Goal: Navigation & Orientation: Find specific page/section

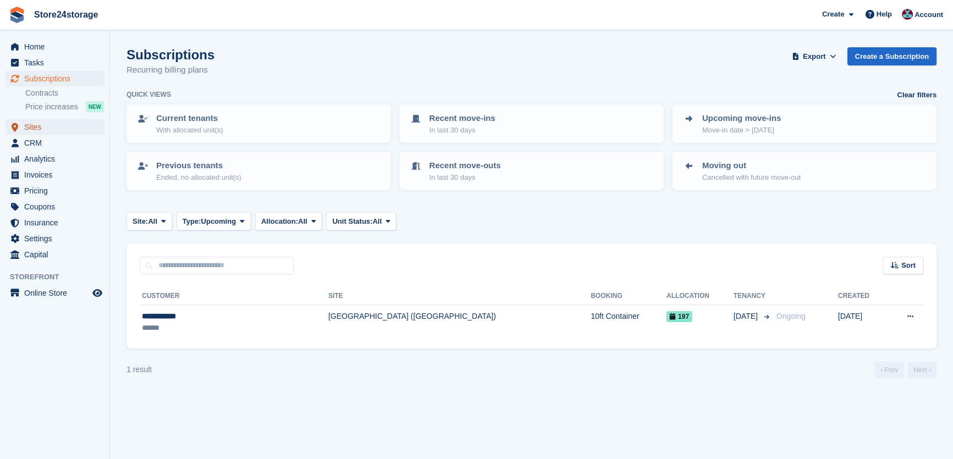
click at [52, 133] on span "Sites" at bounding box center [57, 126] width 66 height 15
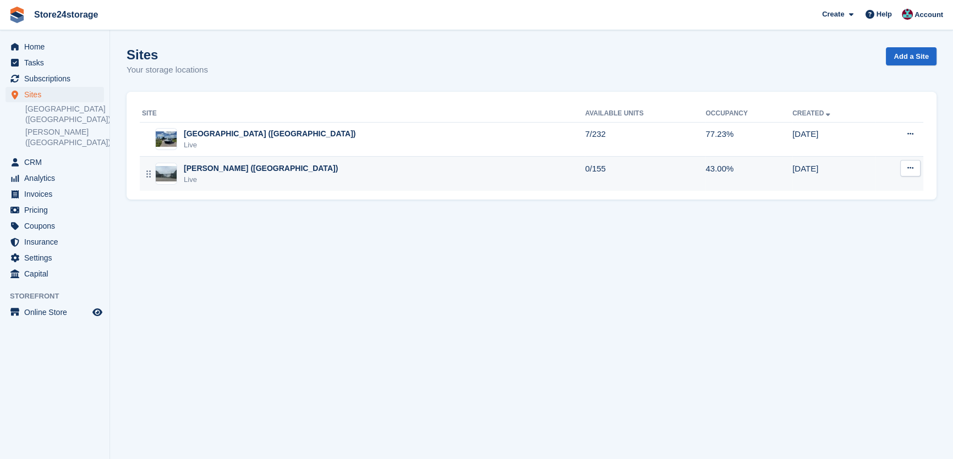
click at [205, 168] on div "[PERSON_NAME] ([GEOGRAPHIC_DATA])" at bounding box center [261, 169] width 154 height 12
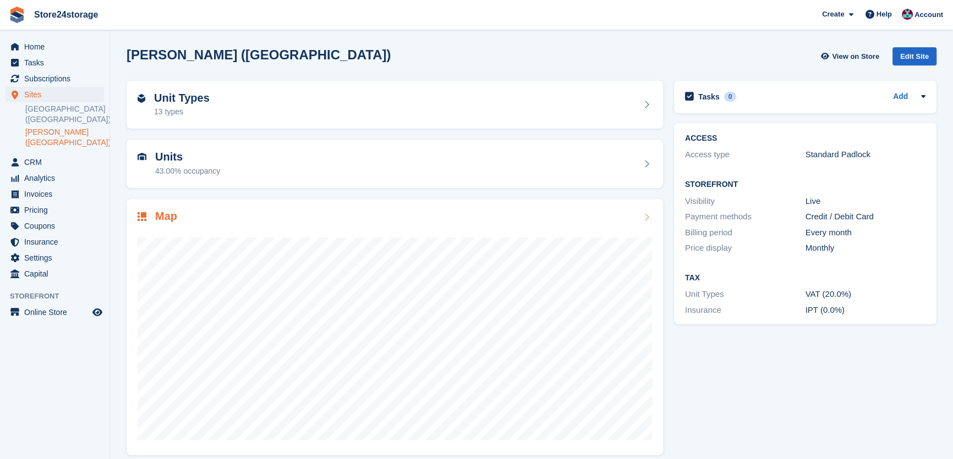
click at [229, 214] on div "Map" at bounding box center [394, 217] width 514 height 15
